Goal: Task Accomplishment & Management: Manage account settings

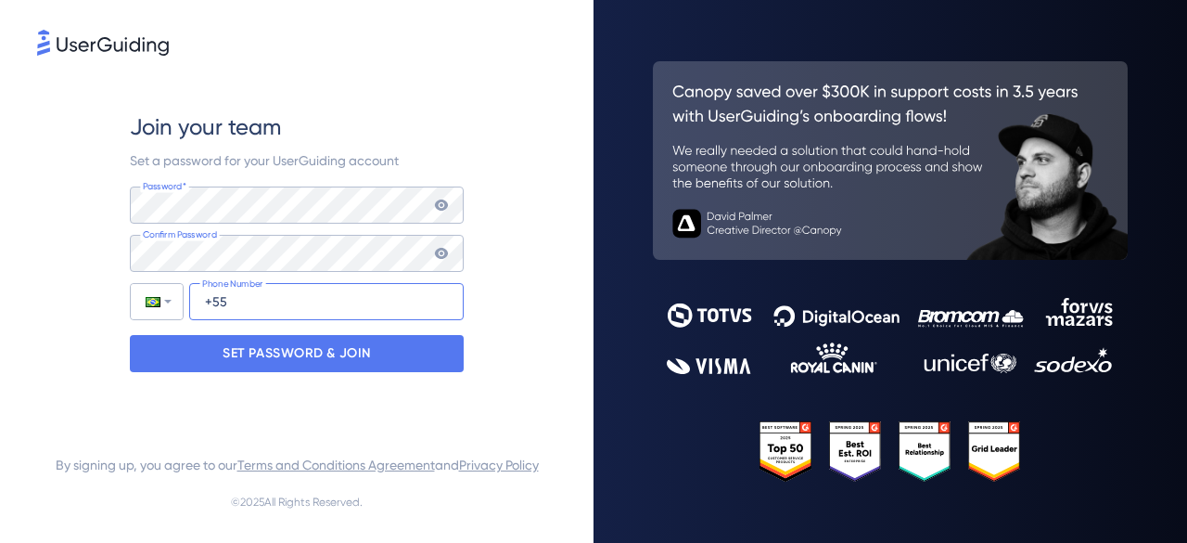
click at [215, 313] on input "+55" at bounding box center [326, 301] width 275 height 37
click at [243, 309] on input "+55" at bounding box center [326, 301] width 275 height 37
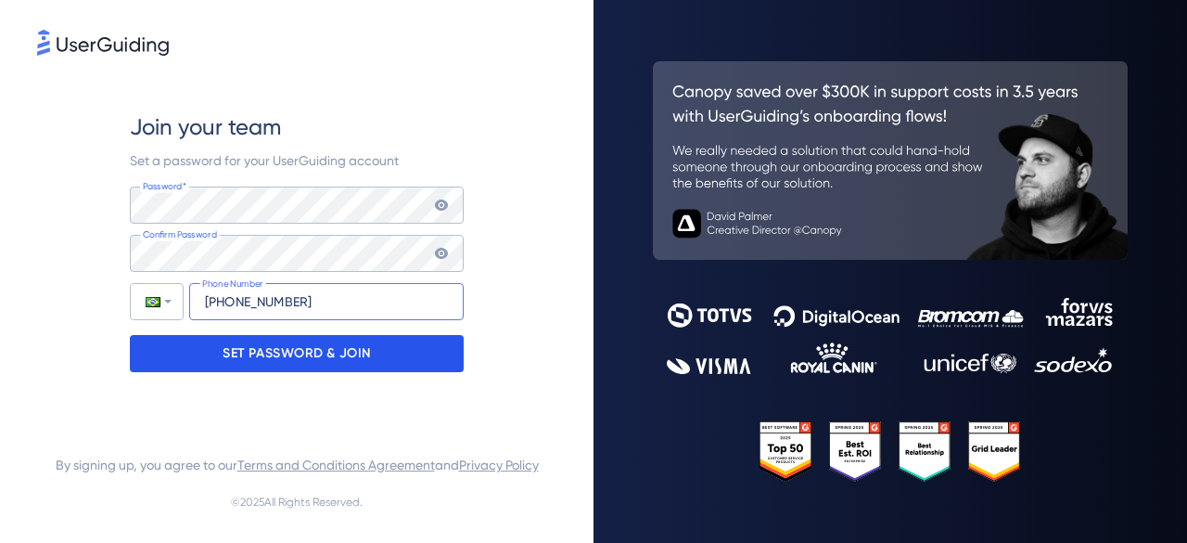
type input "[PHONE_NUMBER]"
click at [321, 349] on p "SET PASSWORD & JOIN" at bounding box center [297, 354] width 148 height 30
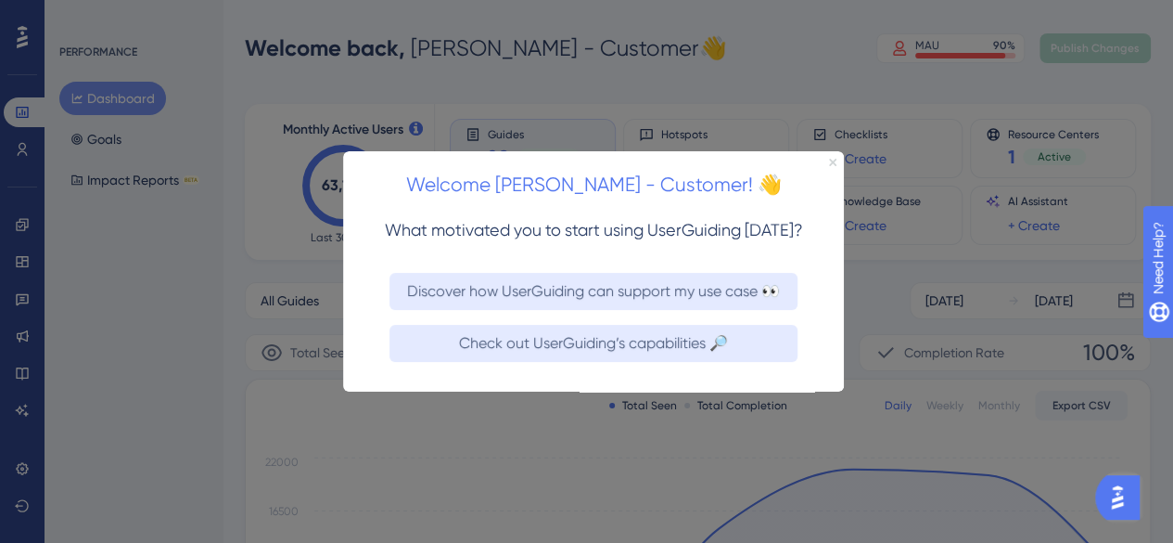
click at [834, 159] on icon "Close Preview" at bounding box center [832, 162] width 7 height 7
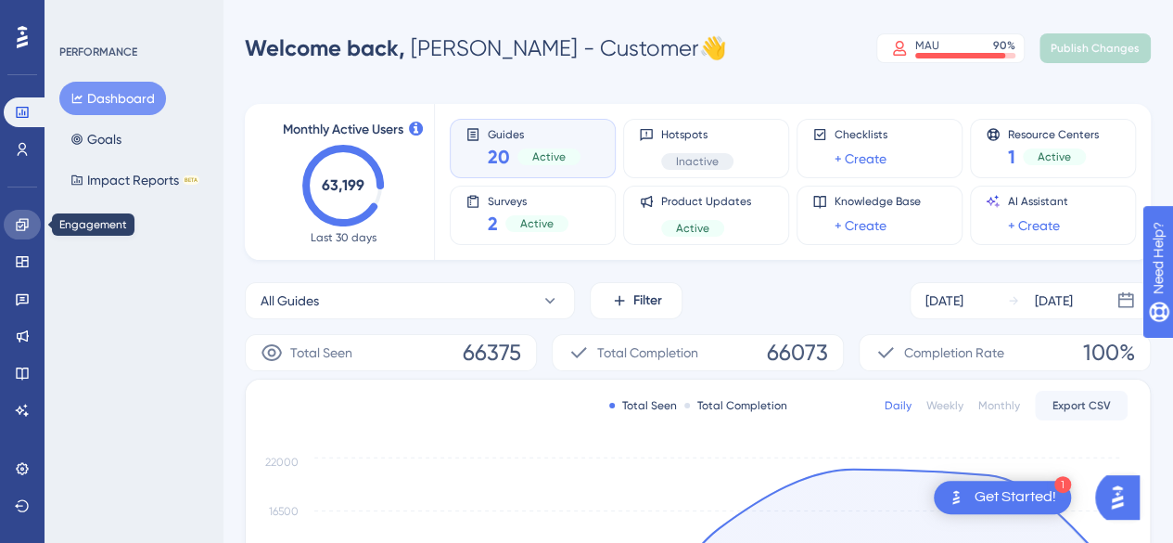
click at [28, 236] on link at bounding box center [22, 225] width 37 height 30
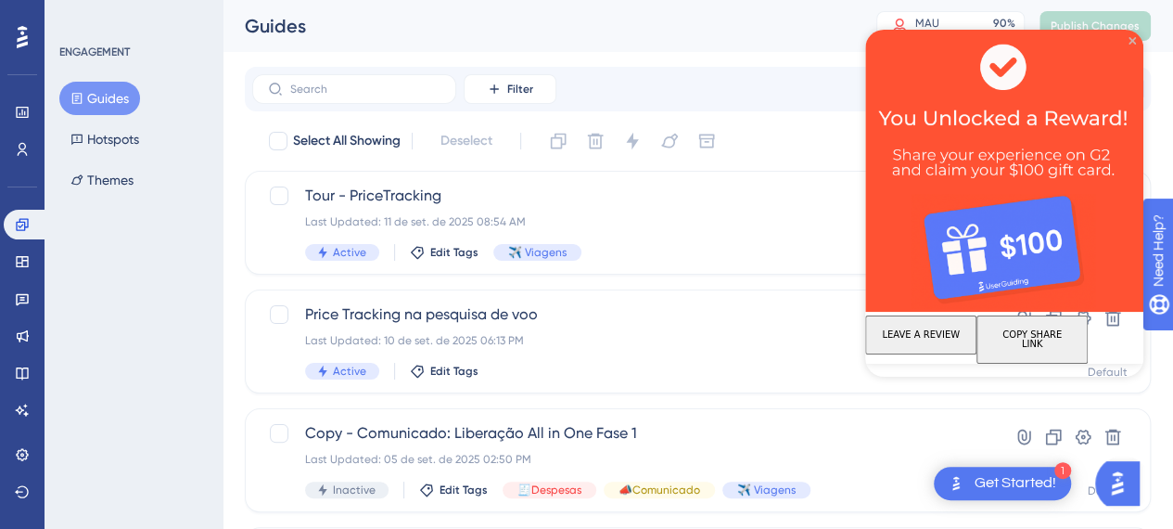
drag, startPoint x: 1132, startPoint y: 42, endPoint x: 1880, endPoint y: 97, distance: 749.6
click at [1132, 42] on icon "Close Preview" at bounding box center [1132, 40] width 7 height 7
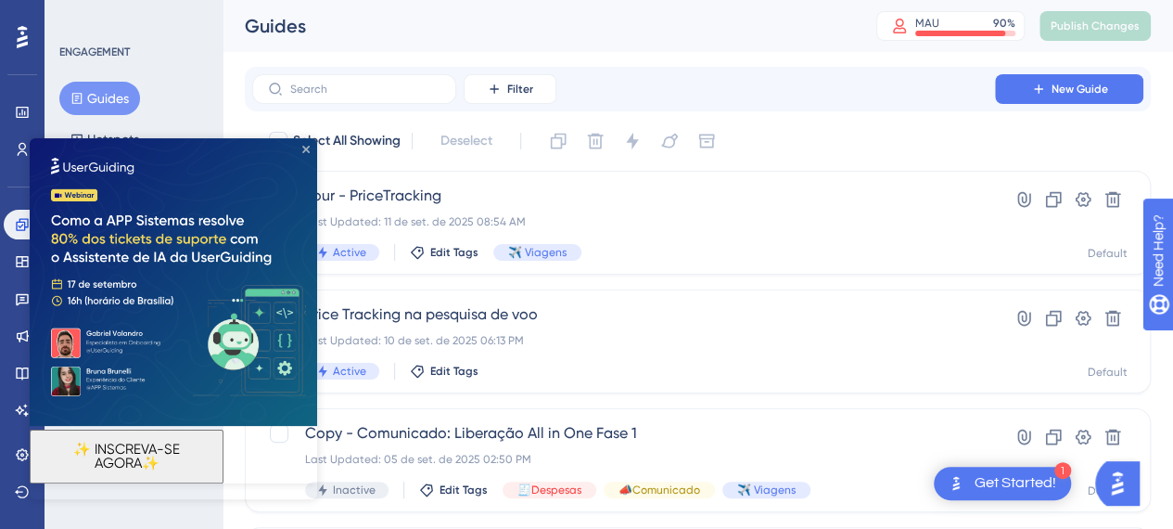
click at [306, 150] on icon "Close Preview" at bounding box center [305, 149] width 7 height 7
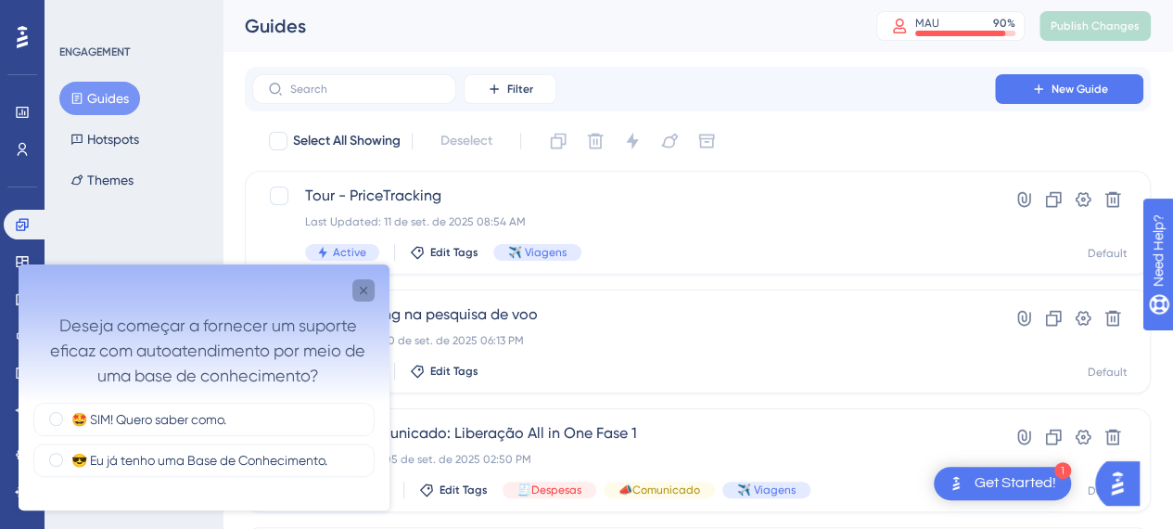
click at [369, 298] on div "Close survey" at bounding box center [363, 290] width 22 height 22
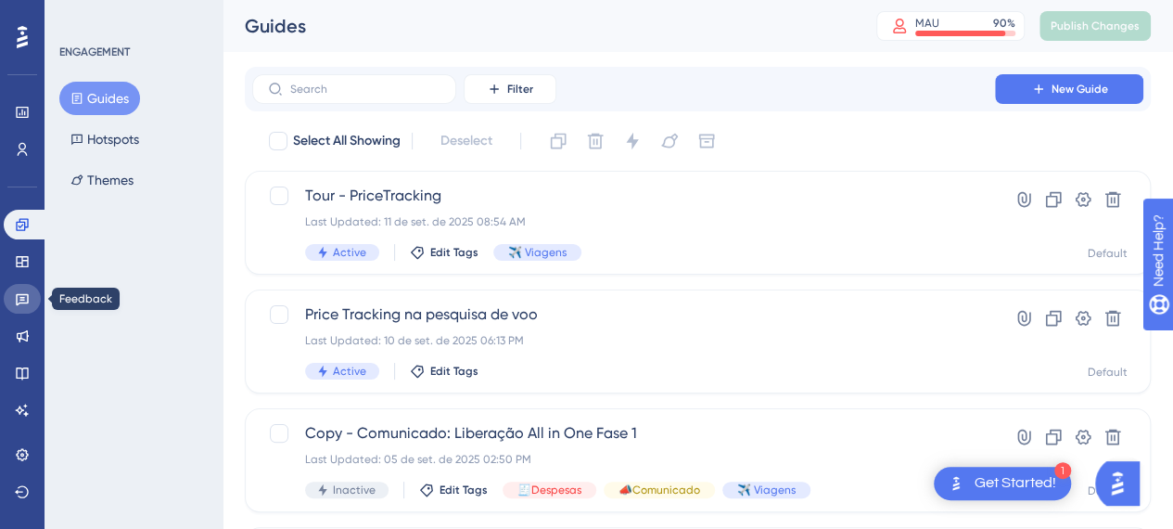
click at [25, 292] on icon at bounding box center [22, 298] width 15 height 15
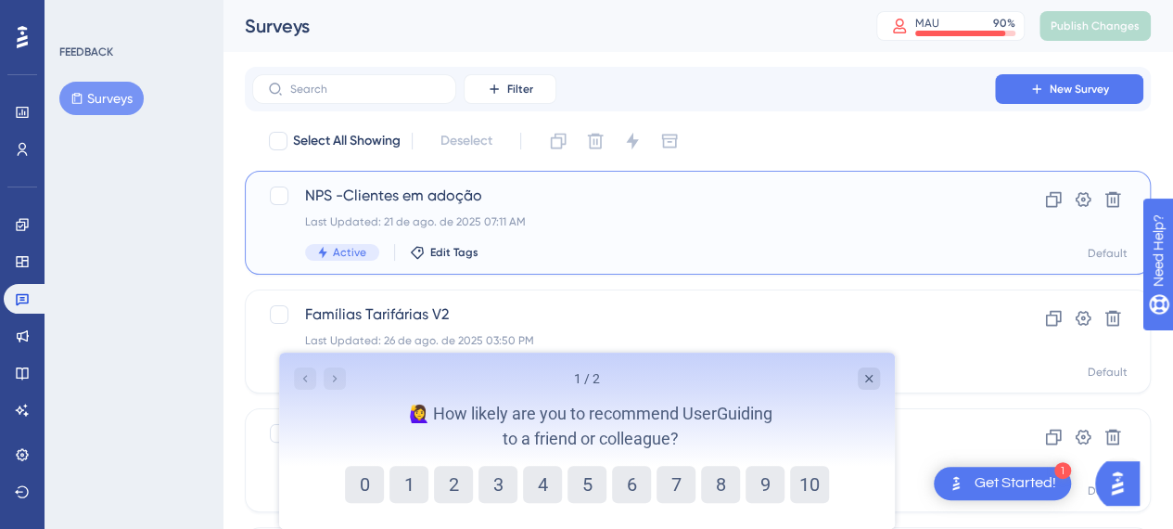
click at [421, 211] on div "NPS -Clientes em adoção Last Updated: [DATE] 07:11 AM Active Edit Tags" at bounding box center [623, 223] width 637 height 76
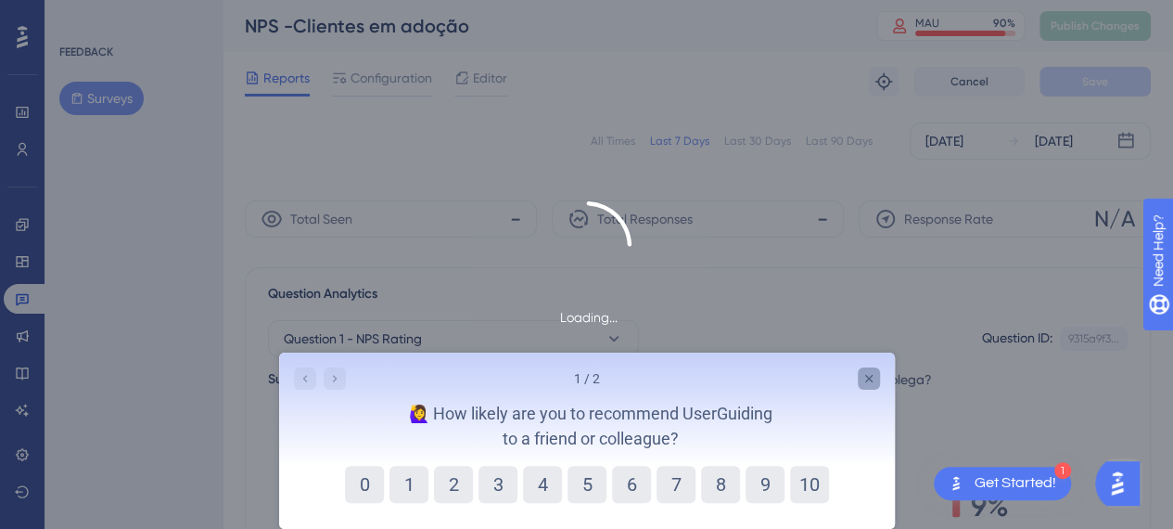
click at [871, 386] on div "Close survey" at bounding box center [868, 378] width 22 height 22
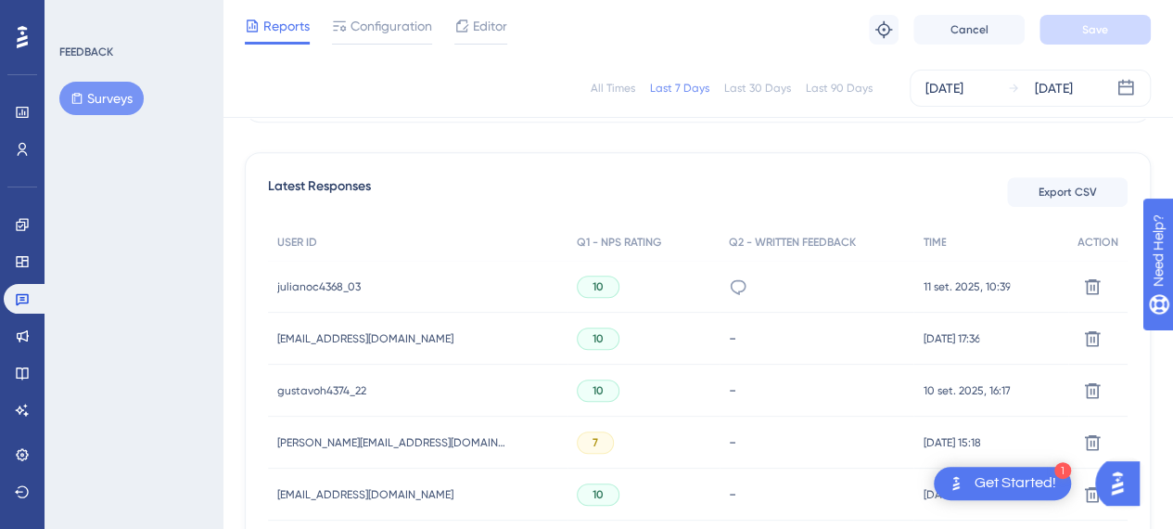
scroll to position [492, 0]
click at [729, 281] on icon at bounding box center [738, 284] width 19 height 19
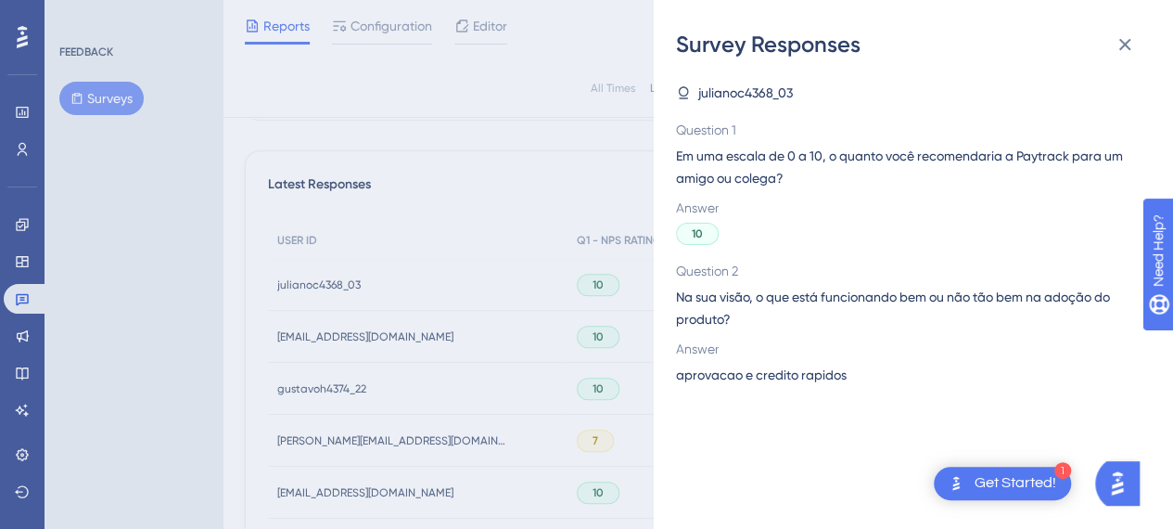
click at [158, 290] on div "Survey Responses julianoc4368_03 Question 1 Em uma escala de 0 a 10, o quanto v…" at bounding box center [586, 264] width 1173 height 529
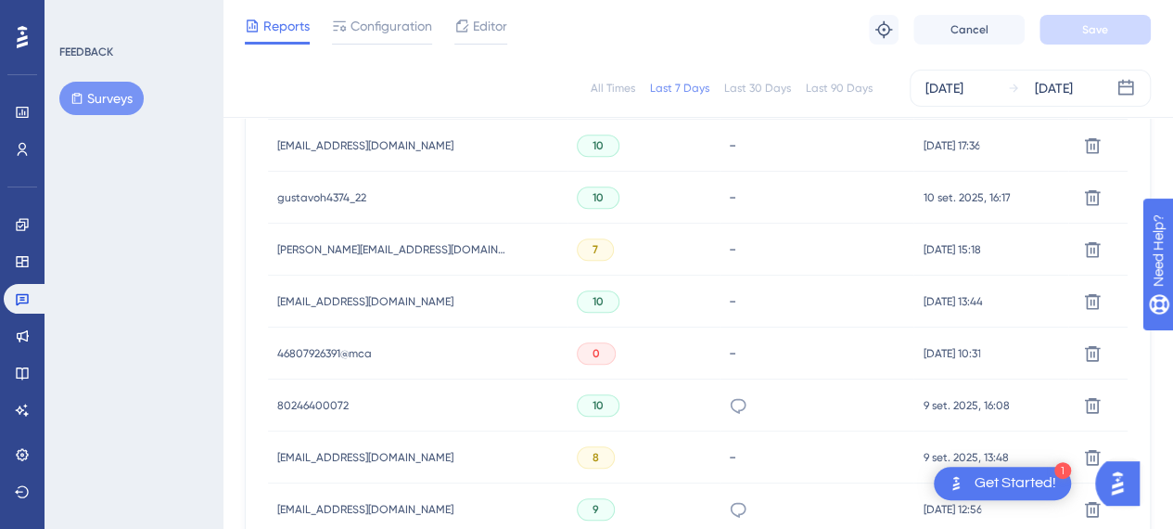
scroll to position [743, 0]
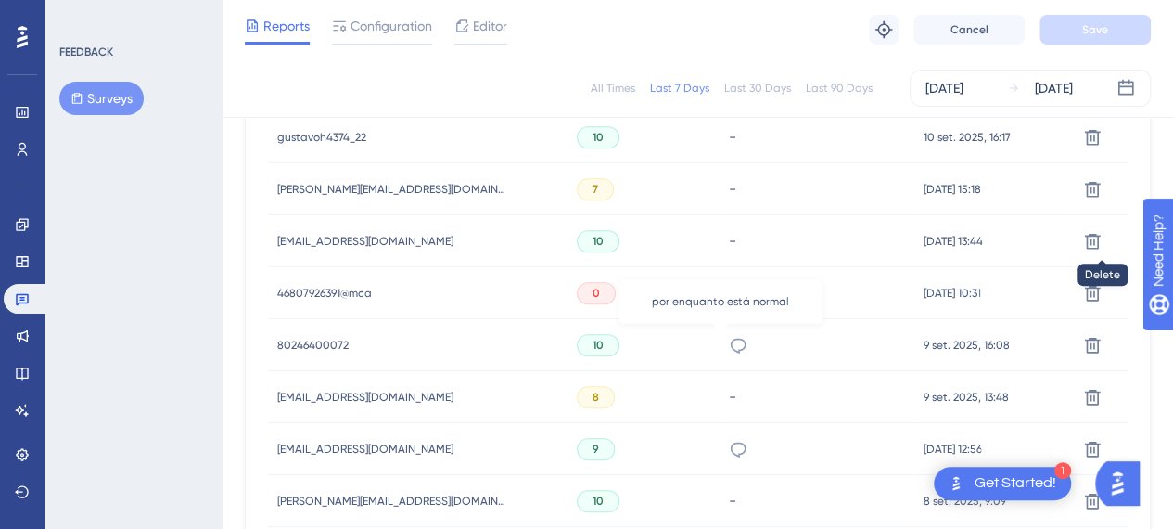
click at [729, 351] on icon at bounding box center [738, 345] width 19 height 19
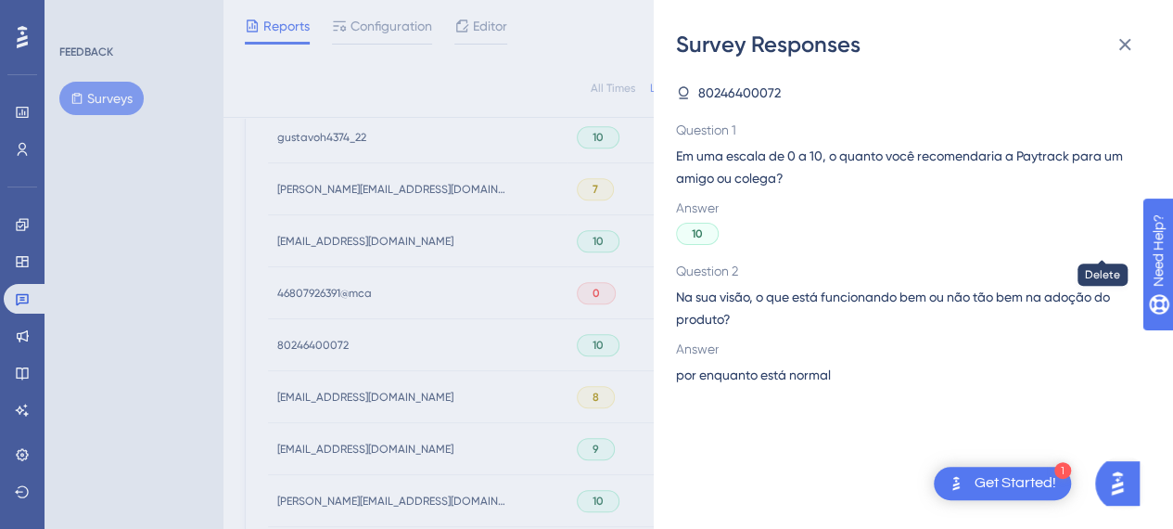
click at [184, 280] on div "Survey Responses 80246400072 Question 1 Em uma escala de 0 a 10, o quanto você …" at bounding box center [586, 264] width 1173 height 529
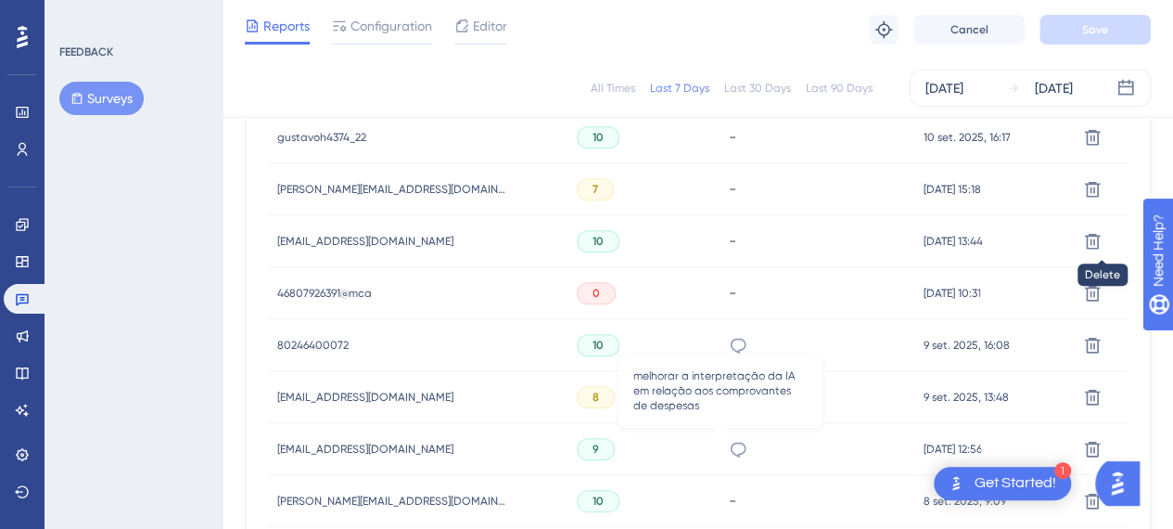
click at [730, 452] on icon at bounding box center [738, 448] width 16 height 15
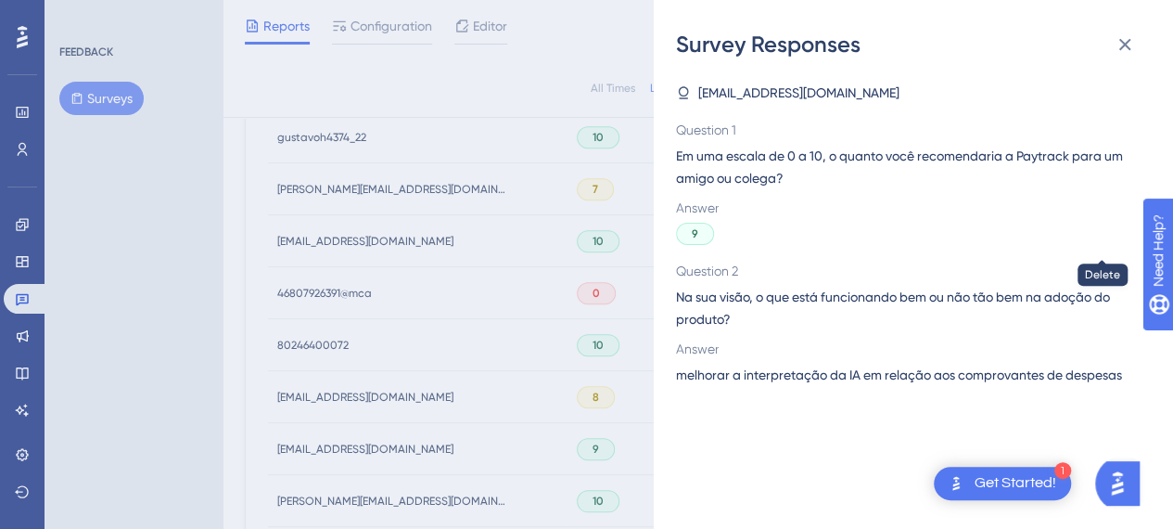
click at [193, 294] on div "Survey Responses [EMAIL_ADDRESS][DOMAIN_NAME] Question 1 Em uma escala de 0 a 1…" at bounding box center [586, 264] width 1173 height 529
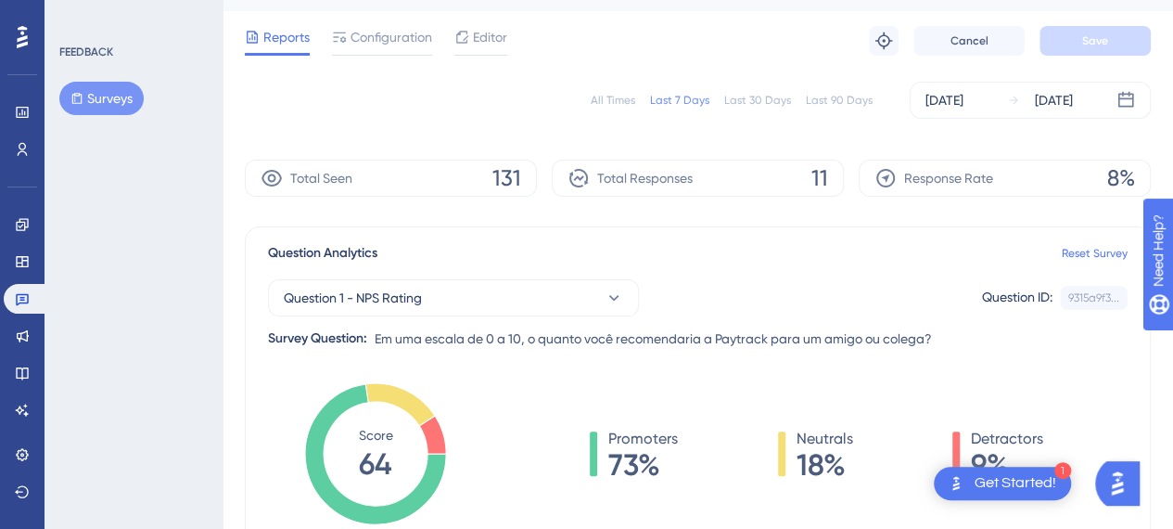
scroll to position [0, 0]
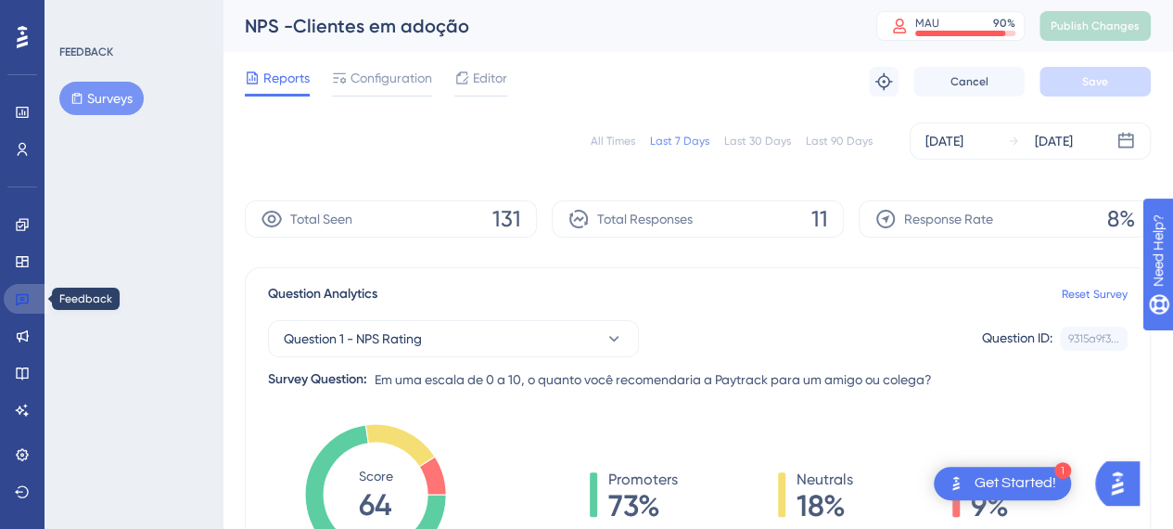
click at [18, 298] on icon at bounding box center [22, 298] width 15 height 15
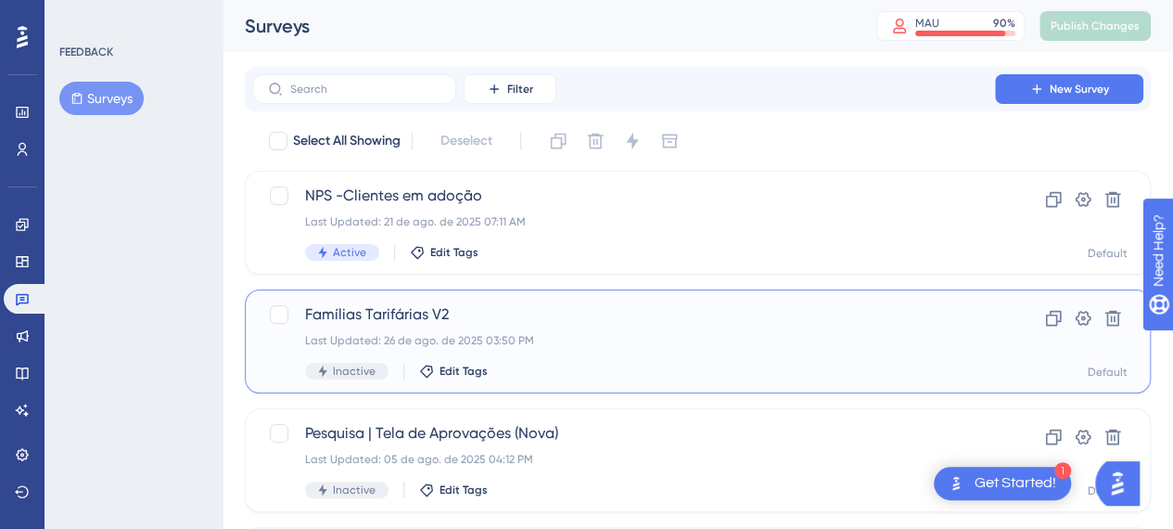
click at [469, 330] on div "Famílias Tarifárias V2 Last Updated: [DATE] 03:50 PM Inactive Edit Tags" at bounding box center [623, 341] width 637 height 76
